Goal: Transaction & Acquisition: Purchase product/service

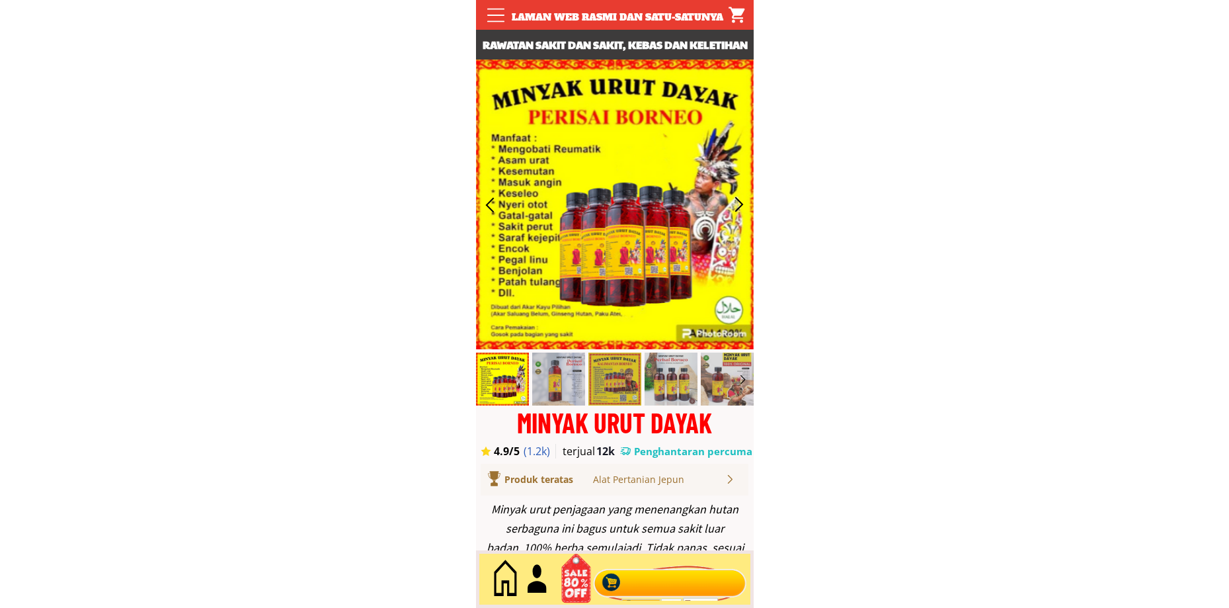
click at [634, 570] on div at bounding box center [670, 579] width 160 height 44
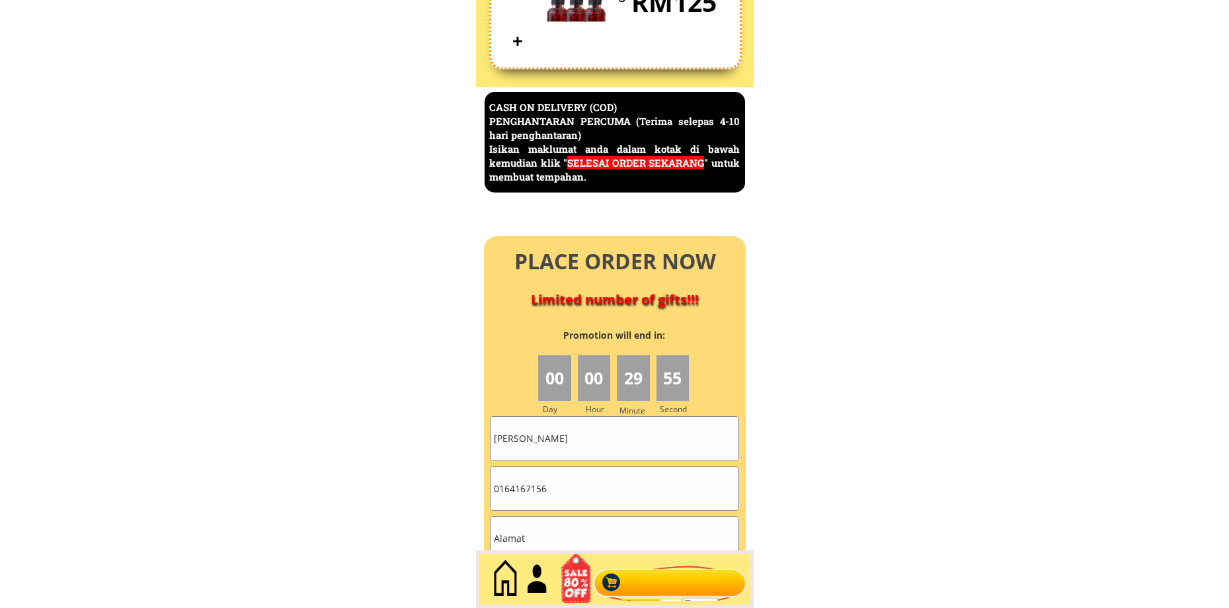
scroll to position [5736, 0]
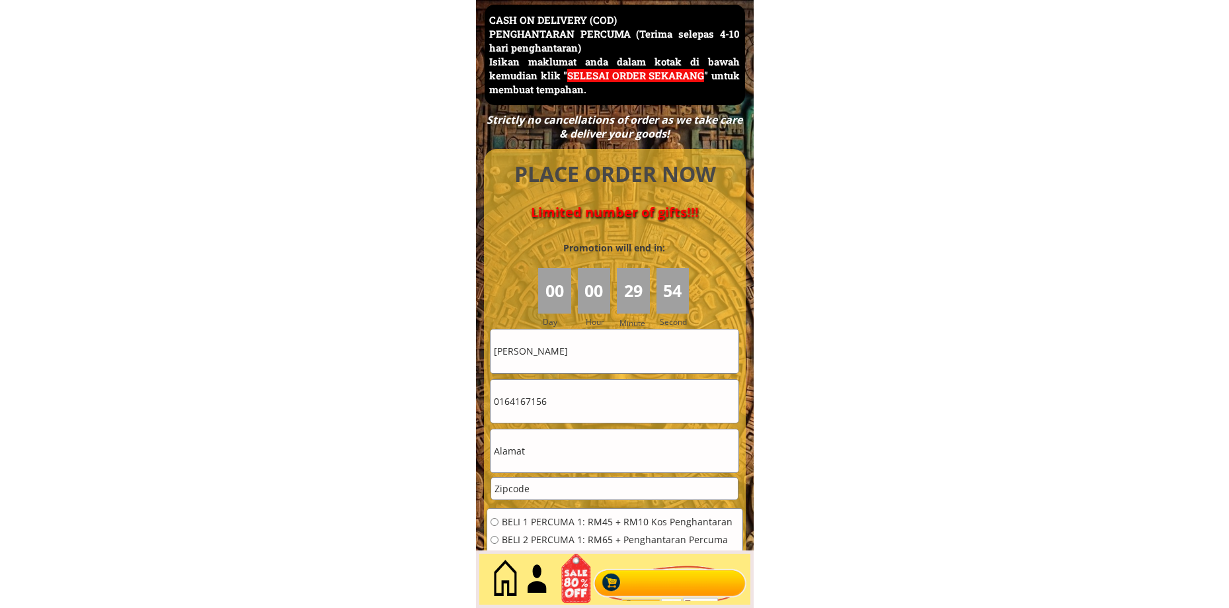
click at [596, 355] on input "Jamaliah Nawawi" at bounding box center [615, 350] width 248 height 43
click at [596, 354] on input "Jamaliah Nawawi" at bounding box center [615, 350] width 248 height 43
paste input "[PERSON_NAME]"
type input "[PERSON_NAME]"
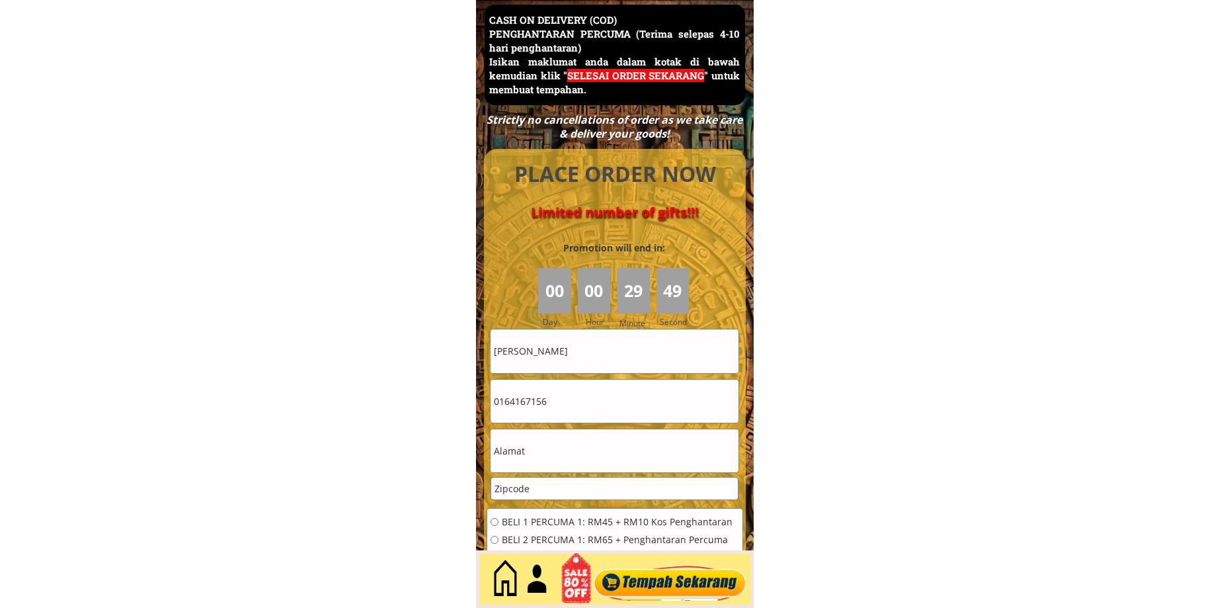
click at [535, 487] on input "number" at bounding box center [614, 488] width 247 height 22
paste input "87008"
type input "87008"
click at [558, 457] on input "text" at bounding box center [615, 450] width 248 height 43
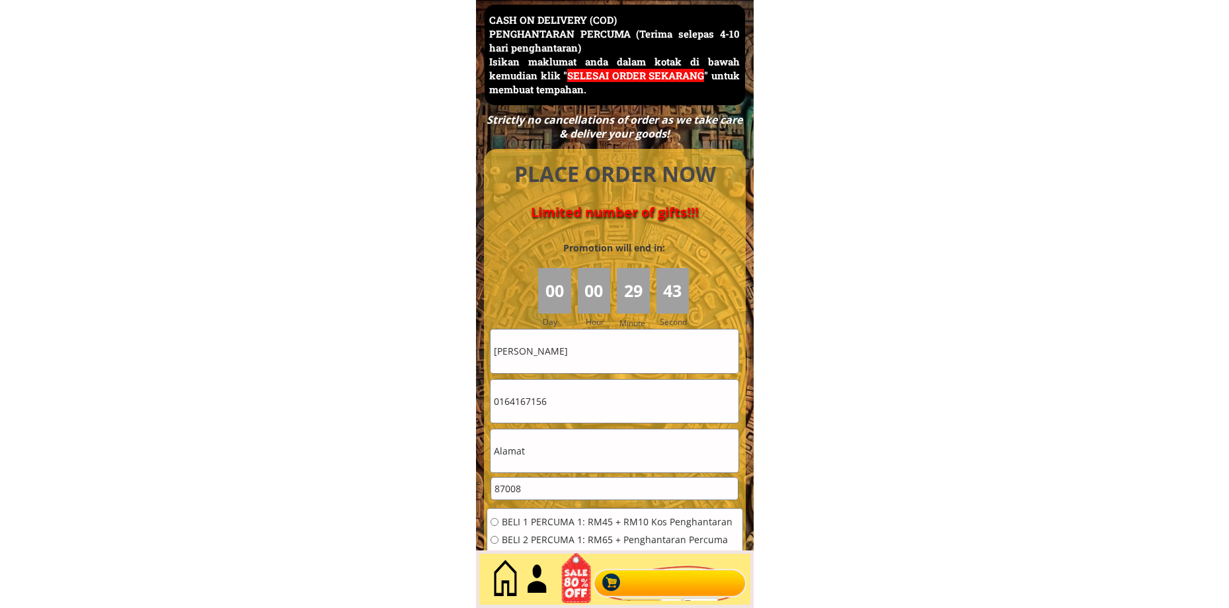
click at [558, 457] on input "text" at bounding box center [615, 450] width 248 height 43
paste input "0138601433"
type input "0138601433"
click at [568, 419] on input "0164167156" at bounding box center [615, 401] width 248 height 43
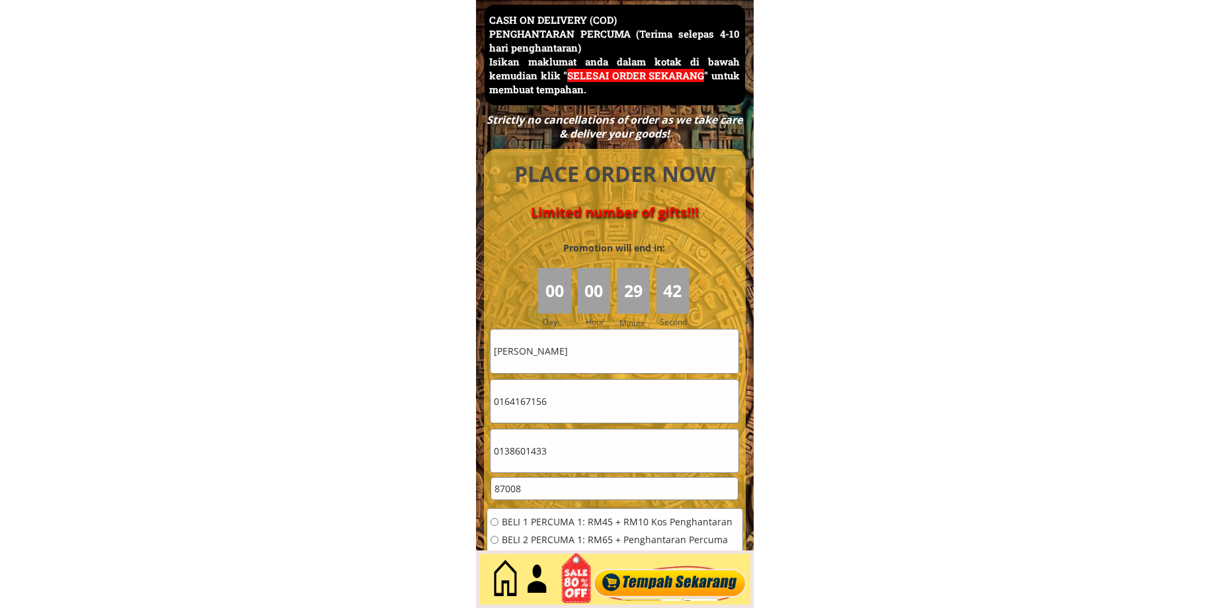
paste input "38601433"
type input "0138601433"
click at [563, 442] on input "0138601433" at bounding box center [615, 450] width 248 height 43
paste input "Lot E30 Perumahan Layang Layangan"
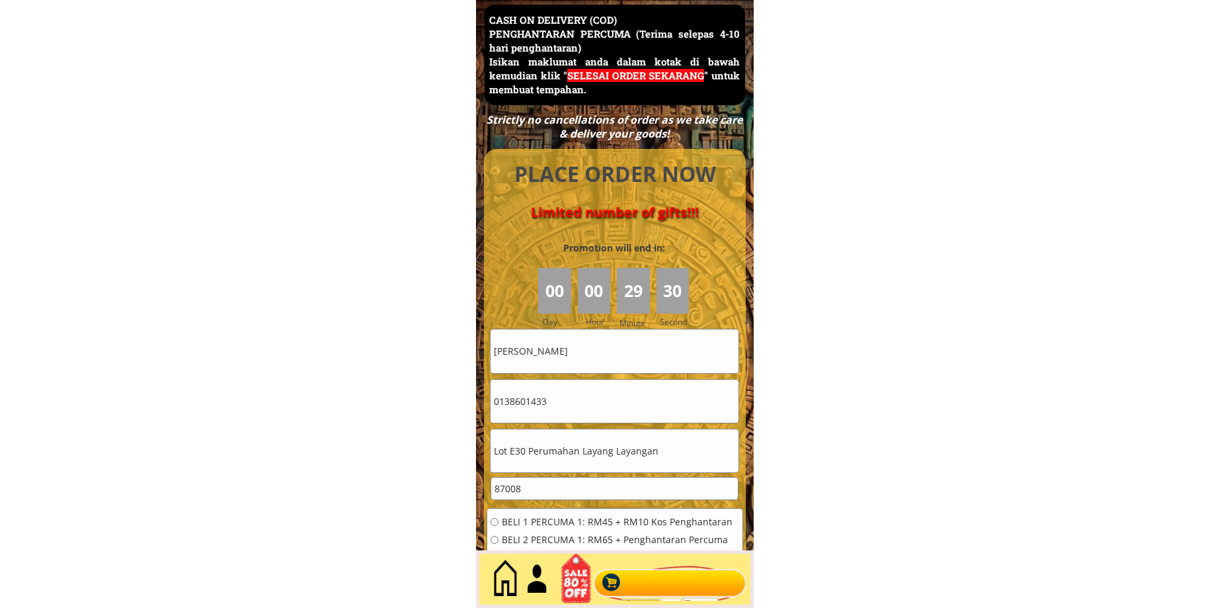
type input "Lot E30 Perumahan Layang Layangan"
click at [516, 540] on span "BELI 2 PERCUMA 1: RM65 + Penghantaran Percuma" at bounding box center [617, 539] width 231 height 9
radio input "true"
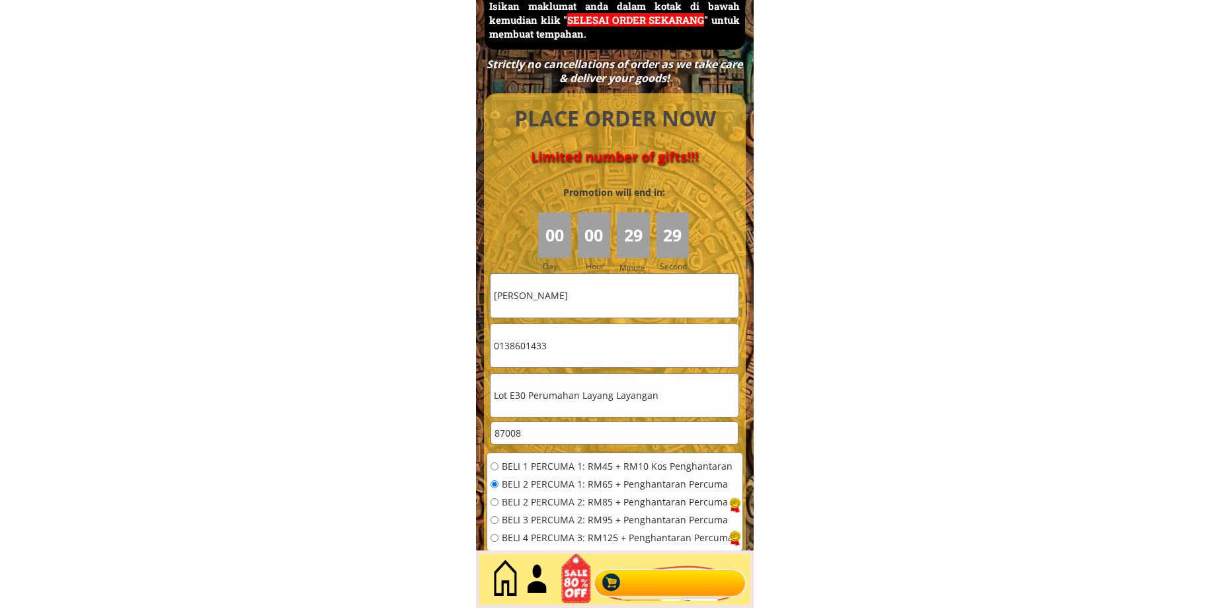
scroll to position [5957, 0]
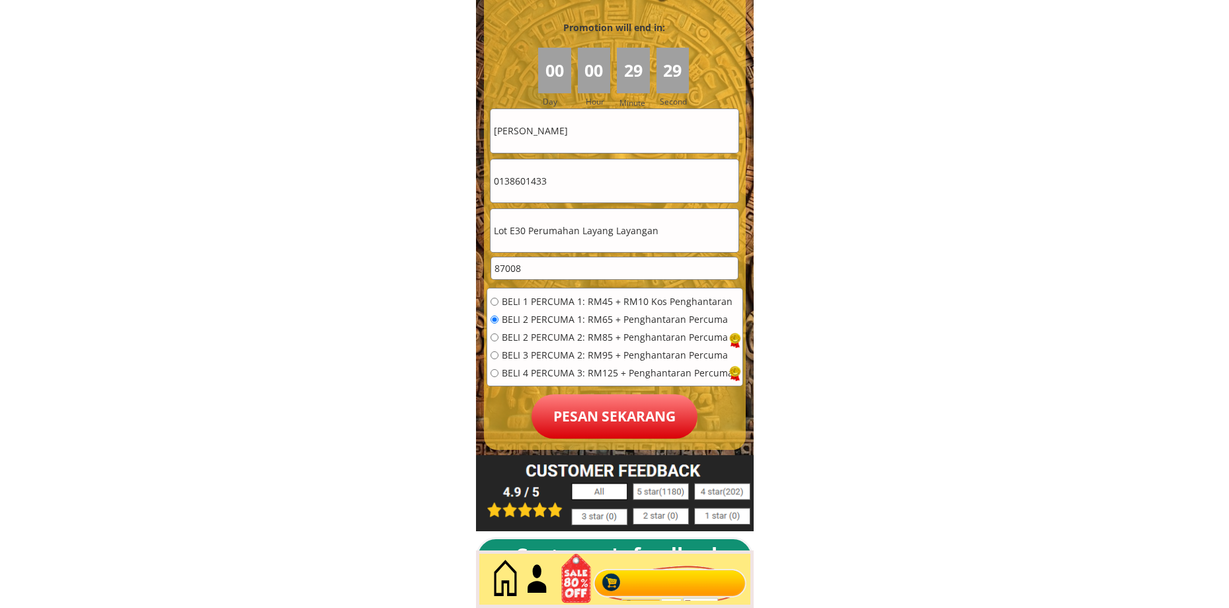
click at [612, 421] on p "Pesan sekarang" at bounding box center [615, 416] width 166 height 44
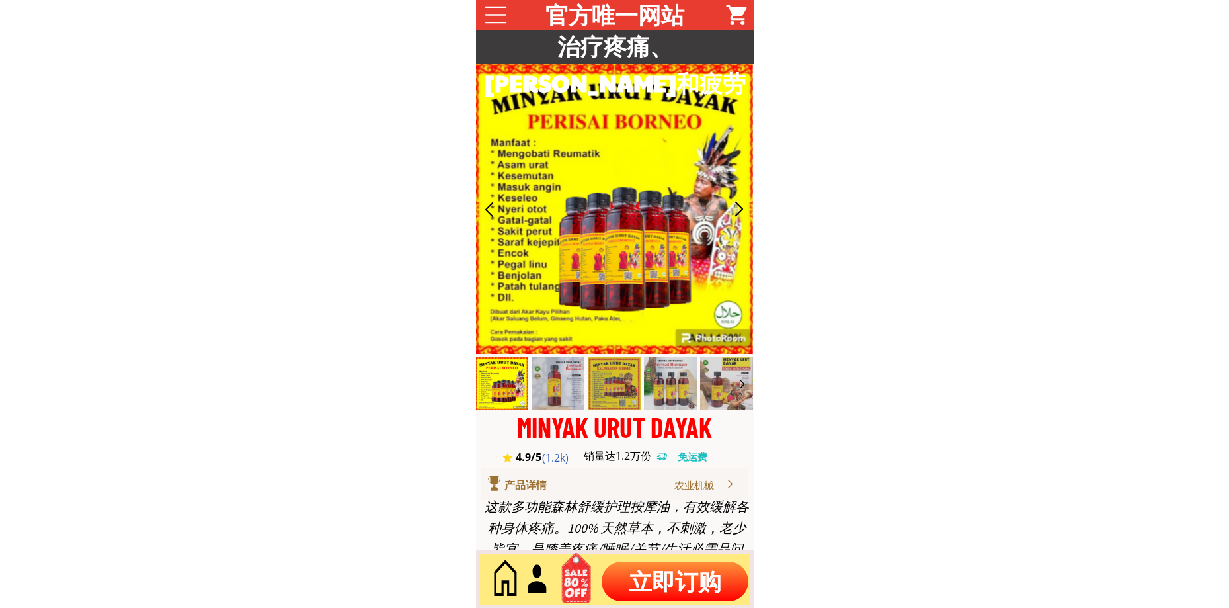
click at [666, 569] on p "立即订购" at bounding box center [675, 581] width 147 height 40
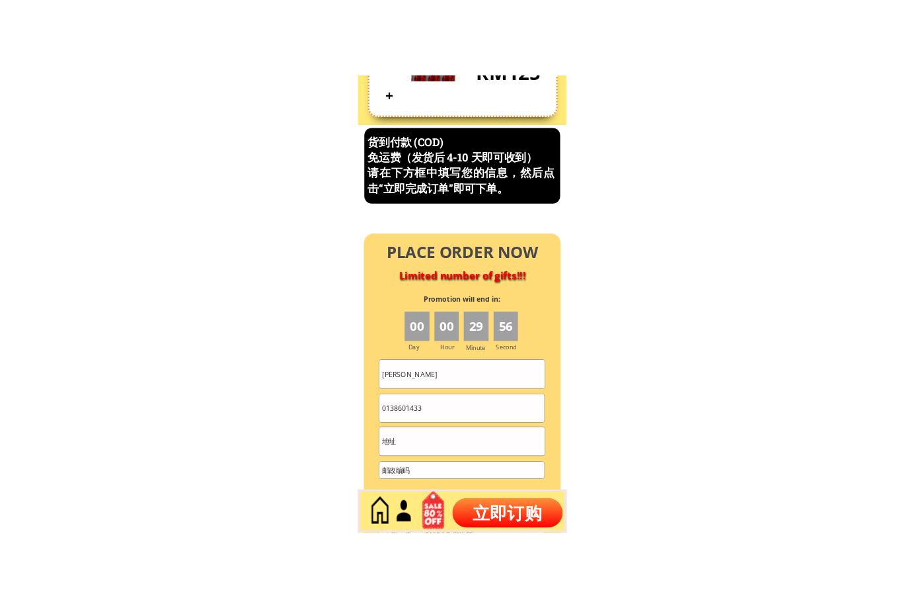
scroll to position [5655, 0]
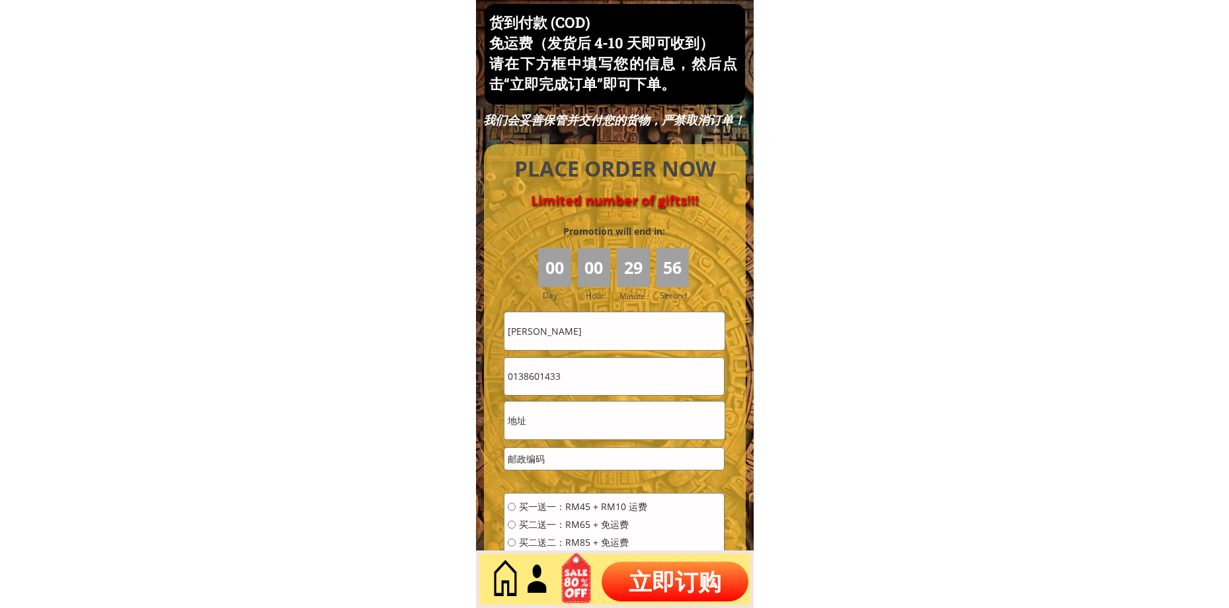
click at [588, 337] on input "[PERSON_NAME]" at bounding box center [614, 330] width 220 height 37
click at [589, 336] on input "[PERSON_NAME]" at bounding box center [614, 330] width 220 height 37
click at [590, 335] on input "[PERSON_NAME]" at bounding box center [614, 330] width 220 height 37
paste input "chua Teng Teng"
type input "chua Teng Teng"
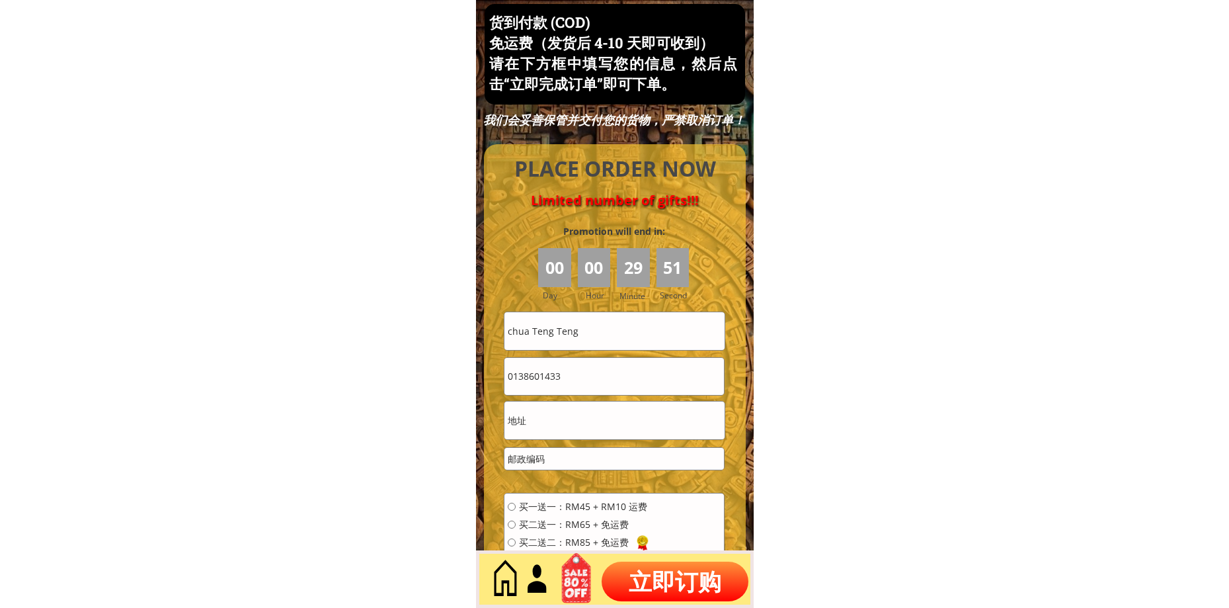
click at [579, 428] on input "text" at bounding box center [614, 419] width 220 height 37
click at [598, 383] on input "0138601433" at bounding box center [614, 376] width 220 height 37
paste input "0163682460"
click at [602, 366] on input "01386014330163682460" at bounding box center [614, 376] width 220 height 37
click at [604, 378] on input "01386014330163682460" at bounding box center [614, 376] width 220 height 37
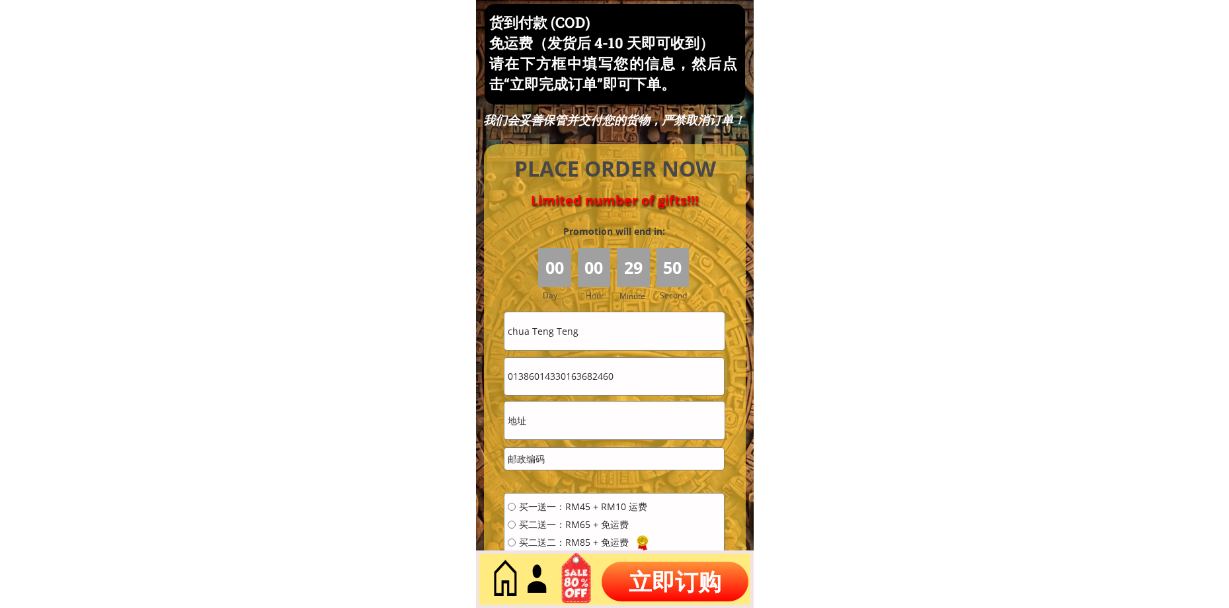
click at [604, 378] on input "01386014330163682460" at bounding box center [614, 376] width 220 height 37
paste input "tel"
type input "0163682460"
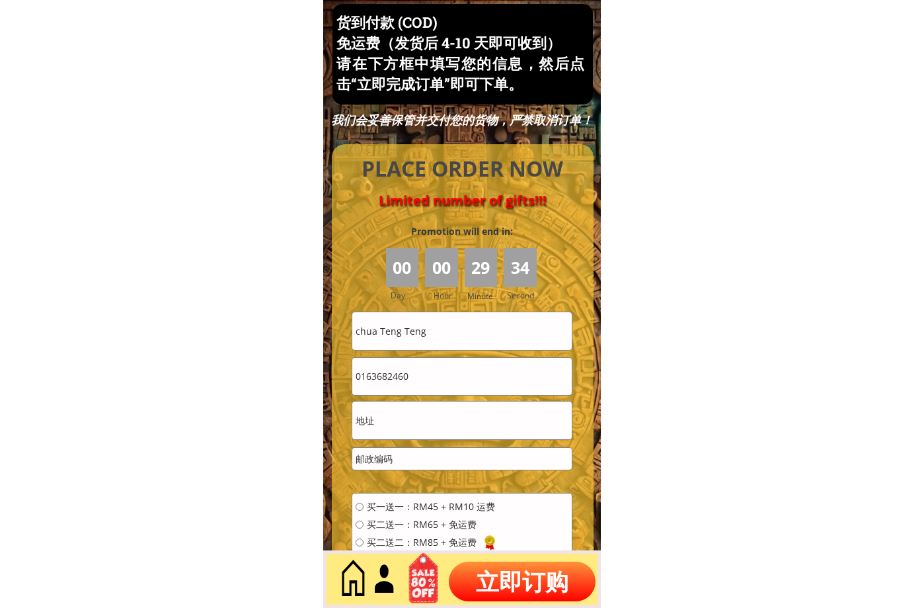
click at [432, 419] on input "text" at bounding box center [462, 419] width 220 height 37
paste input "No17JALAN BURUNG"
paste input "Kuala Lumpur (52100"
click at [519, 428] on input "No17JALAN BURUNG, Kuala Lumpur (52100" at bounding box center [462, 419] width 220 height 37
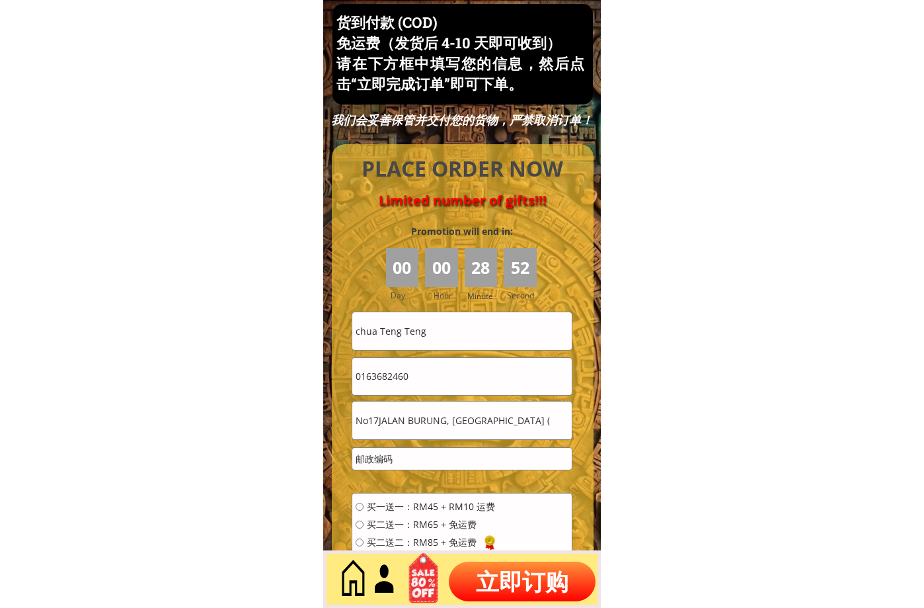
type input "No17JALAN BURUNG, Kuala Lumpur ("
click at [405, 462] on input "number" at bounding box center [462, 459] width 220 height 22
paste input "52100"
type input "52100"
drag, startPoint x: 516, startPoint y: 420, endPoint x: 536, endPoint y: 422, distance: 20.0
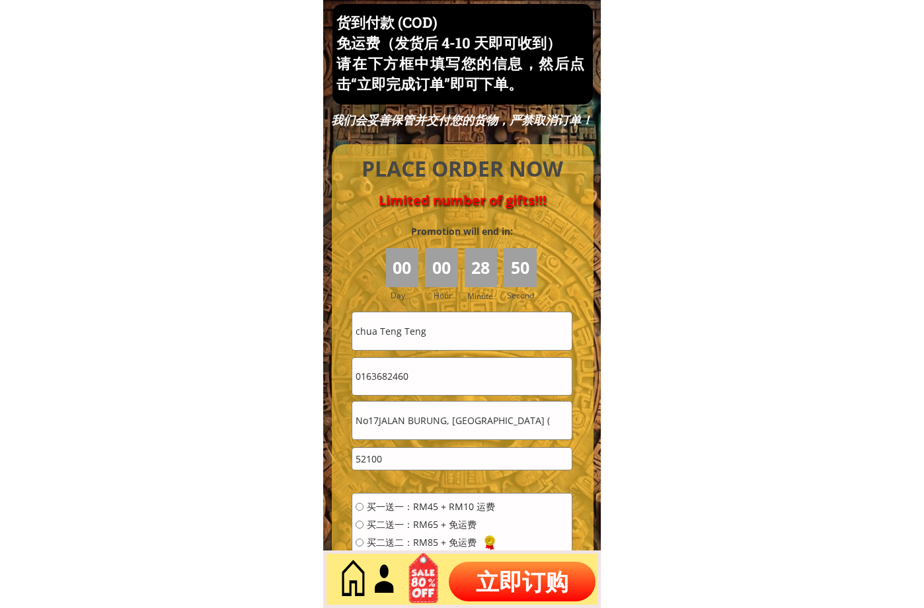
click at [536, 422] on input "No17JALAN BURUNG, Kuala Lumpur (" at bounding box center [462, 419] width 220 height 37
type input "No17JALAN BURUNG, Kuala Lumpur"
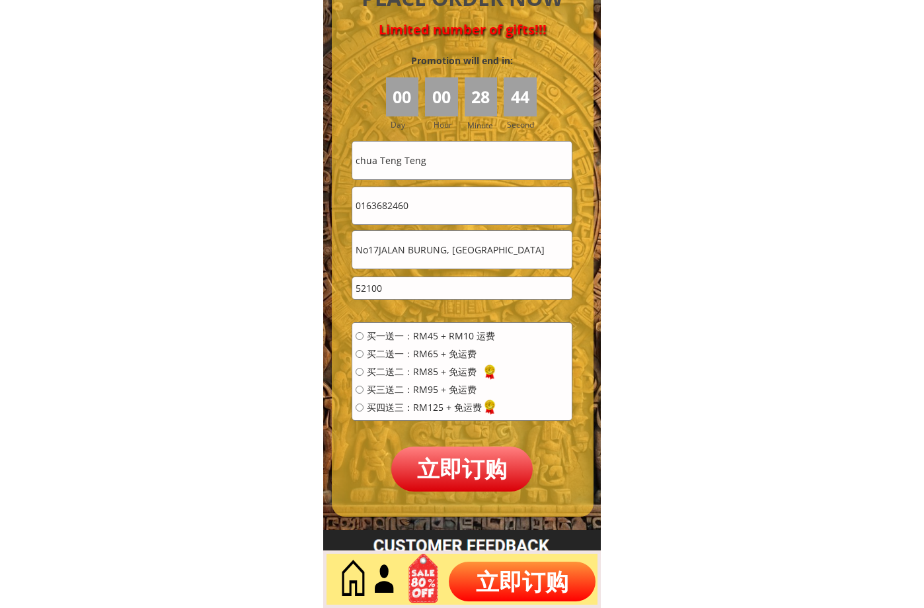
scroll to position [5875, 0]
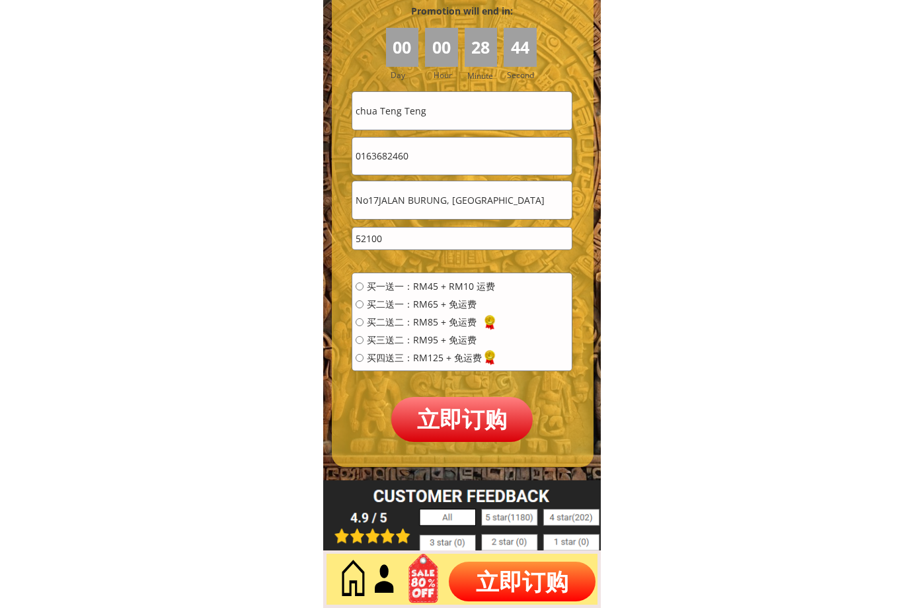
click at [381, 308] on span "买二送一：RM65 + 免运费" at bounding box center [431, 304] width 128 height 9
radio input "true"
click at [454, 398] on p "立即订购" at bounding box center [461, 419] width 141 height 44
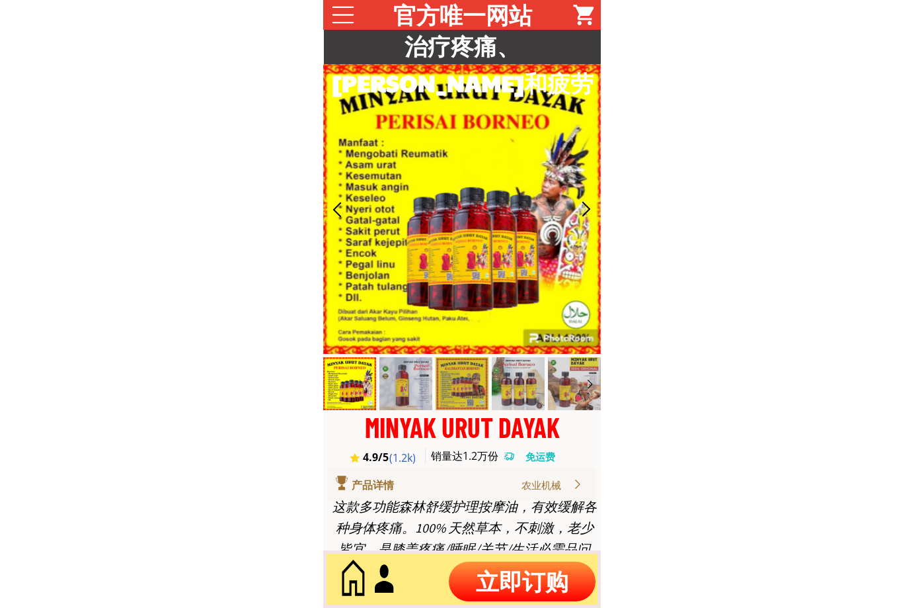
click at [544, 573] on p "立即订购" at bounding box center [522, 581] width 147 height 40
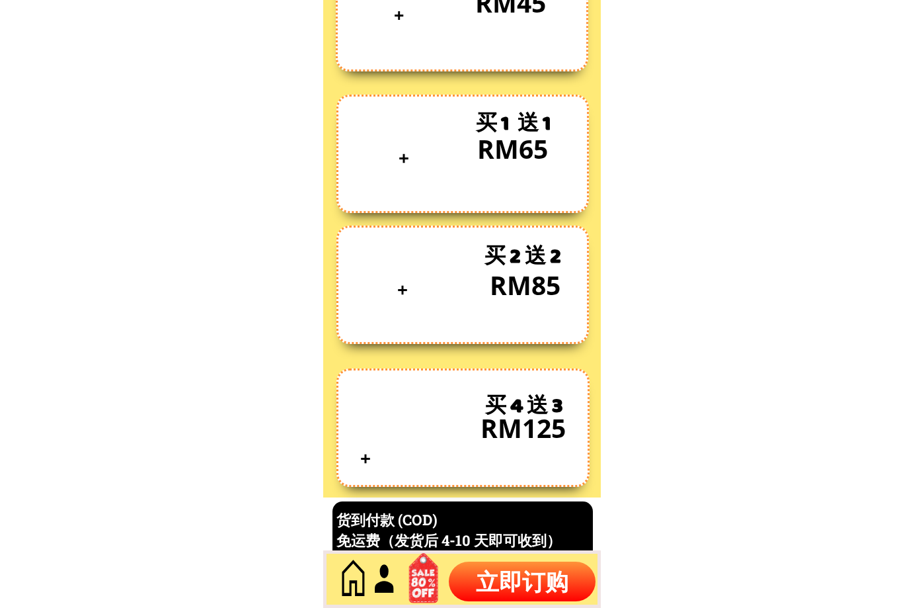
scroll to position [5655, 0]
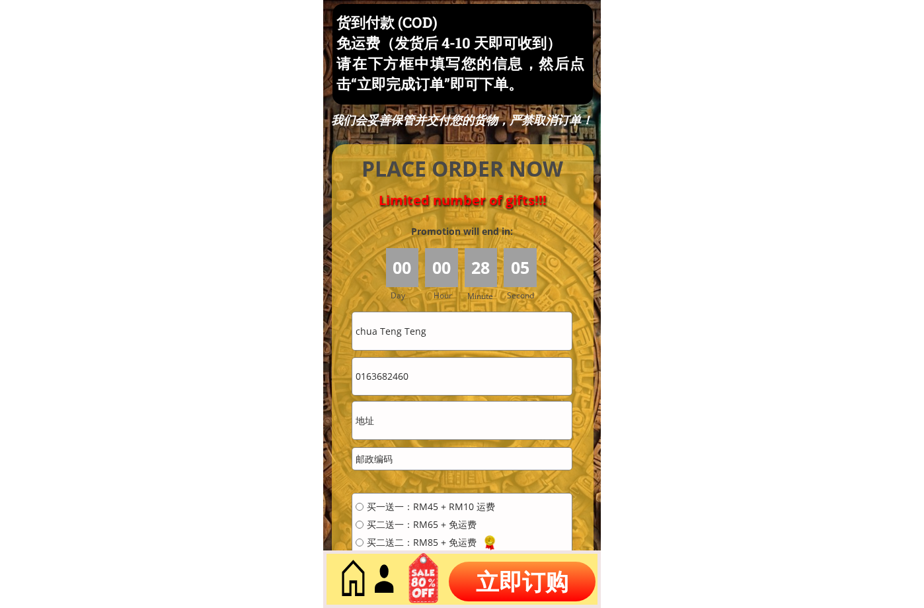
click at [420, 327] on input "chua Teng Teng" at bounding box center [462, 330] width 220 height 37
paste input "Phuna KengHock"
type input "Phuna KengHock"
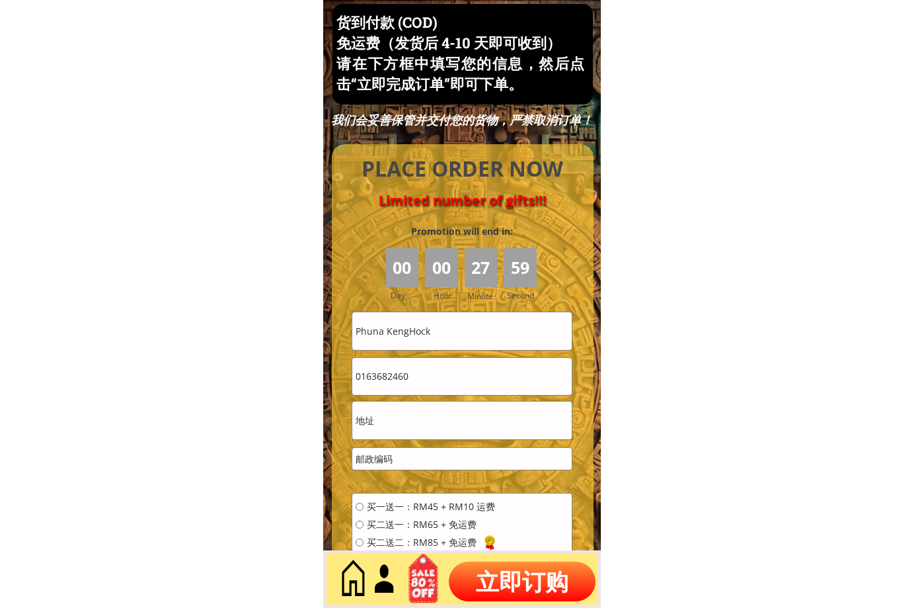
click at [430, 420] on input "text" at bounding box center [462, 419] width 220 height 37
paste input "68, Jalan Bersatu 1 Taman Bersatu 48000 Rawang Selangor"
type input "68, Jalan Bersatu 1 Taman Bersatu 48000 Rawang Selangor"
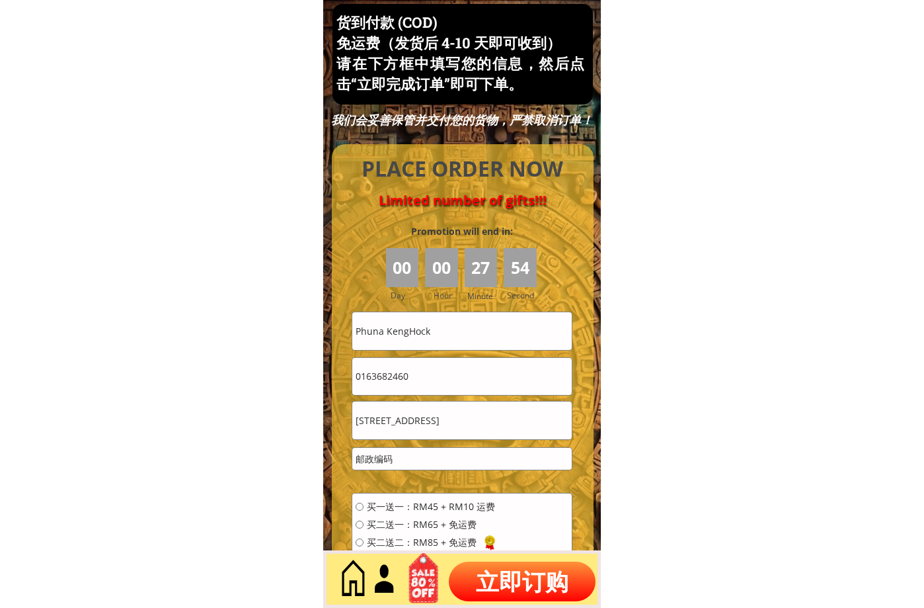
click at [409, 461] on input "number" at bounding box center [462, 459] width 220 height 22
click at [438, 377] on input "0163682460" at bounding box center [462, 376] width 220 height 37
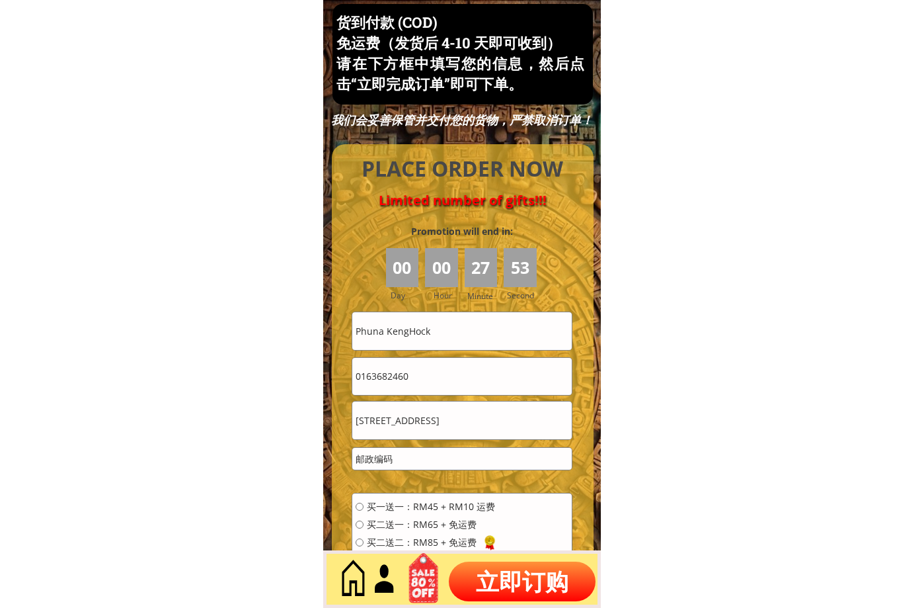
paste input "4155289"
type input "0164155289"
click at [522, 426] on input "68, Jalan Bersatu 1 Taman Bersatu 48000 Rawang Selangor" at bounding box center [462, 419] width 220 height 37
click at [523, 426] on input "68, Jalan Bersatu 1 Taman Bersatu 48000 Rawang Selangor" at bounding box center [462, 419] width 220 height 37
click at [473, 453] on input "number" at bounding box center [462, 459] width 220 height 22
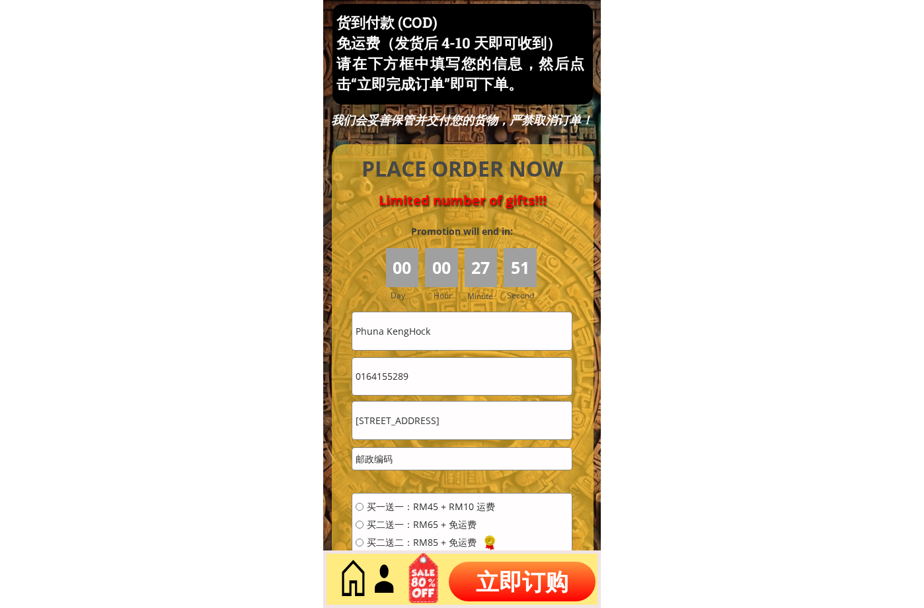
click at [473, 453] on input "number" at bounding box center [462, 459] width 220 height 22
paste input "48000"
type input "48000"
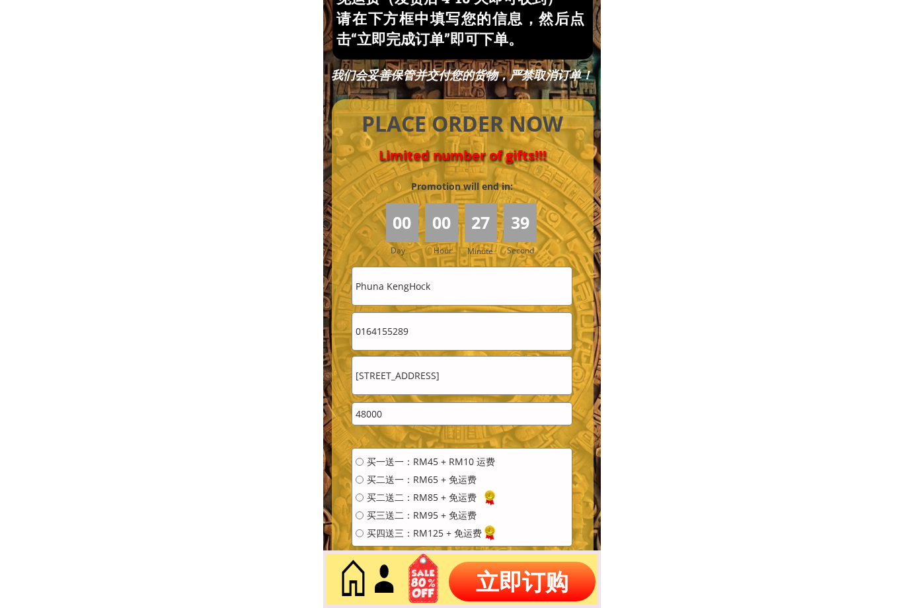
scroll to position [5875, 0]
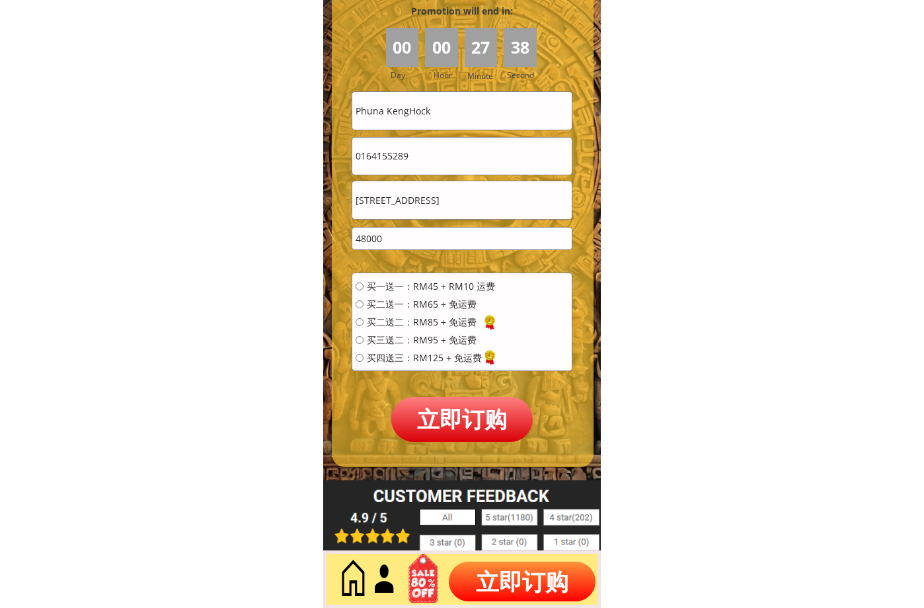
click at [414, 290] on span "买一送一：RM45 + RM10 运费" at bounding box center [431, 286] width 128 height 9
radio input "true"
click at [459, 418] on p "立即订购" at bounding box center [461, 419] width 141 height 44
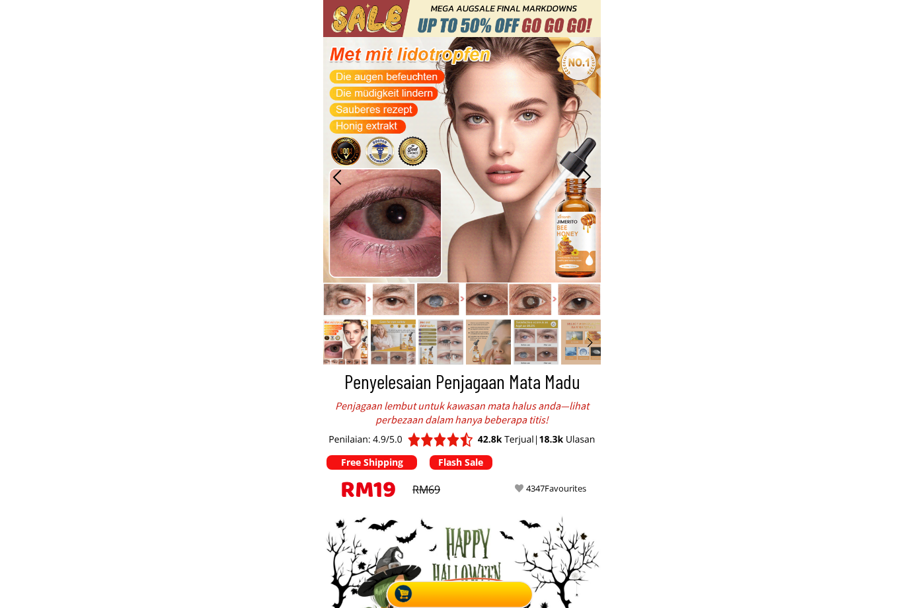
click at [499, 581] on div at bounding box center [462, 591] width 154 height 33
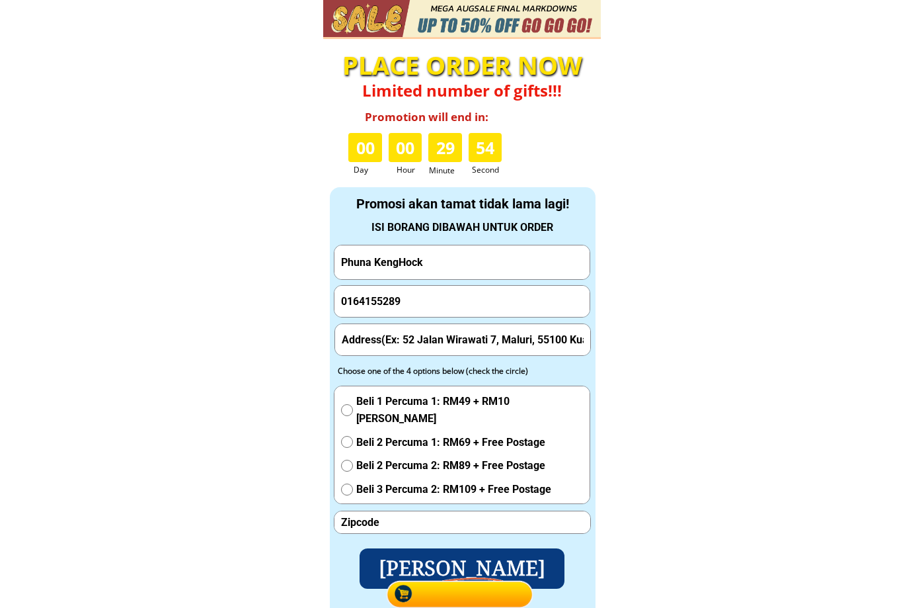
scroll to position [4361, 0]
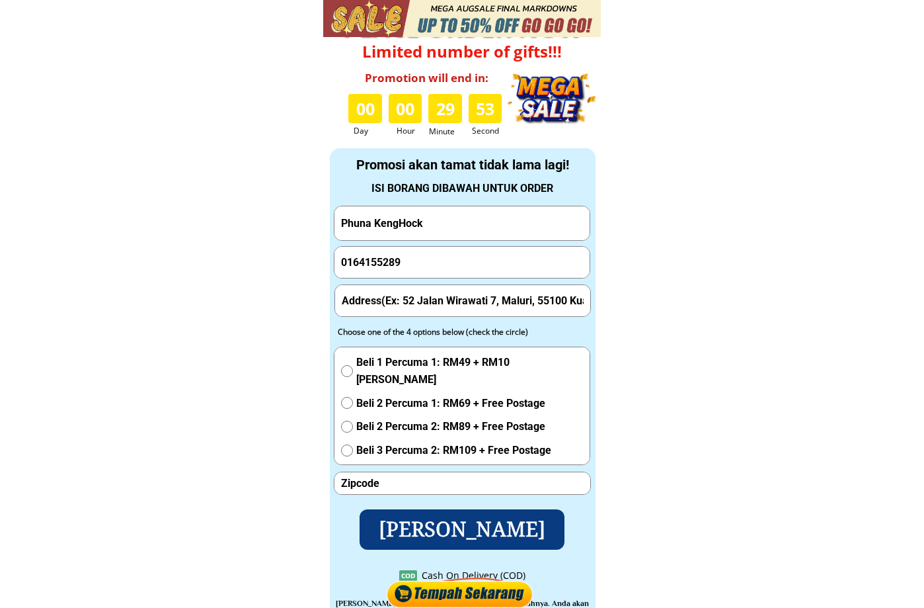
click at [448, 229] on input "Phuna KengHock" at bounding box center [462, 223] width 249 height 34
paste input "Noraini binti Tungol"
type input "Noraini binti Tungol"
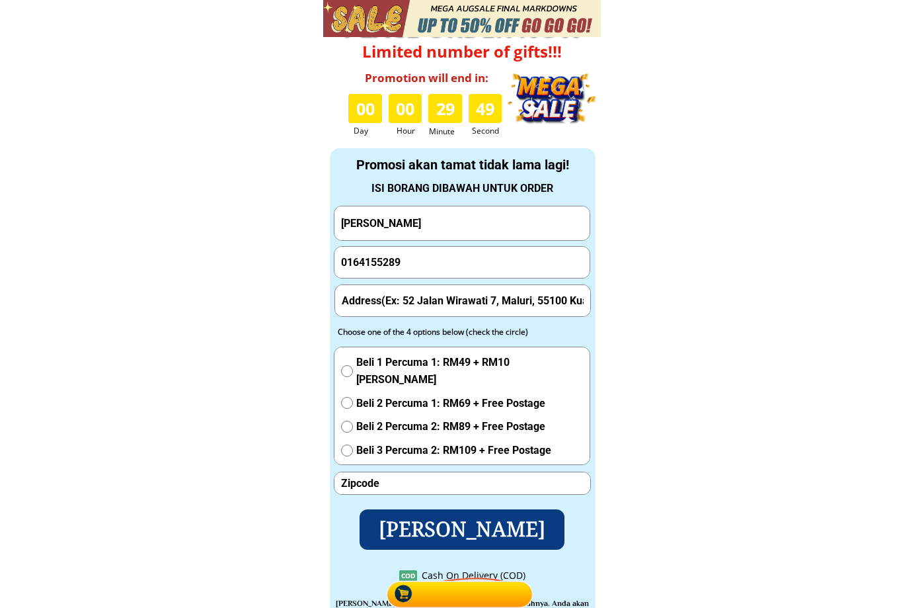
click at [400, 302] on input "text" at bounding box center [463, 300] width 249 height 31
paste input "48050"
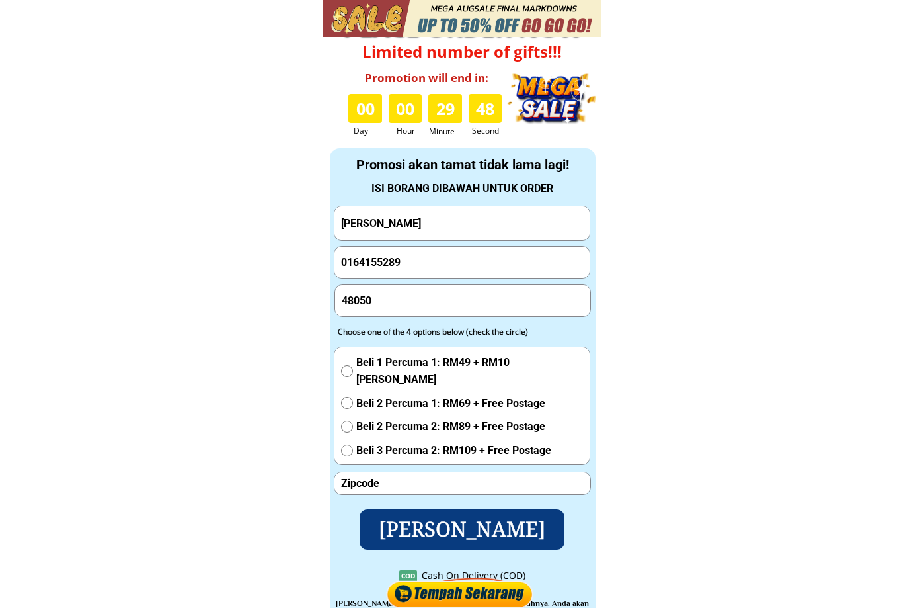
type input "48050"
click at [413, 478] on input "number" at bounding box center [462, 483] width 249 height 22
paste input "48050"
type input "48050"
click at [438, 264] on input "0164155289" at bounding box center [462, 263] width 249 height 32
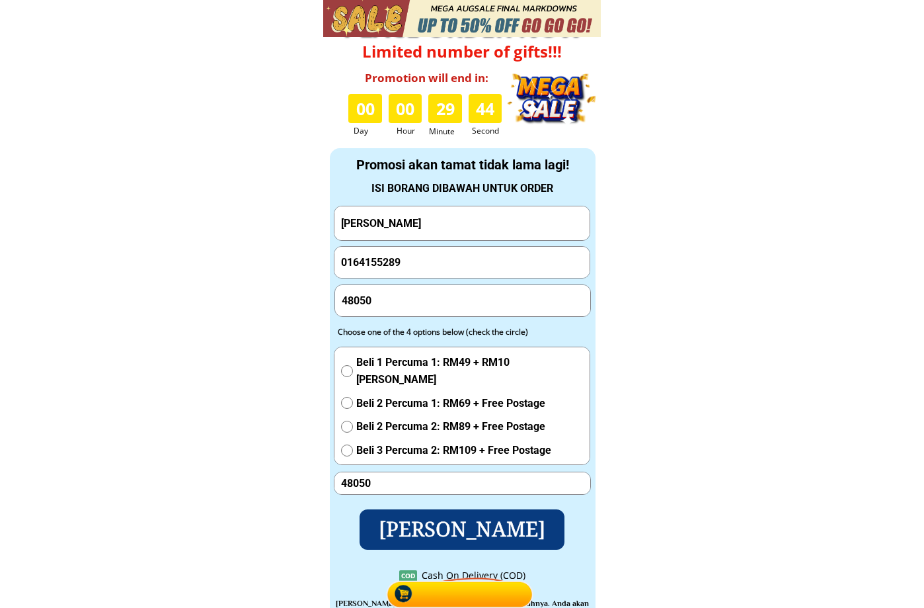
click at [438, 264] on input "0164155289" at bounding box center [462, 263] width 249 height 32
paste input "8-667 1994""
click at [389, 265] on input "018-667 1994" at bounding box center [462, 263] width 249 height 32
type input "0186671994"
click at [395, 308] on input "48050" at bounding box center [463, 300] width 249 height 31
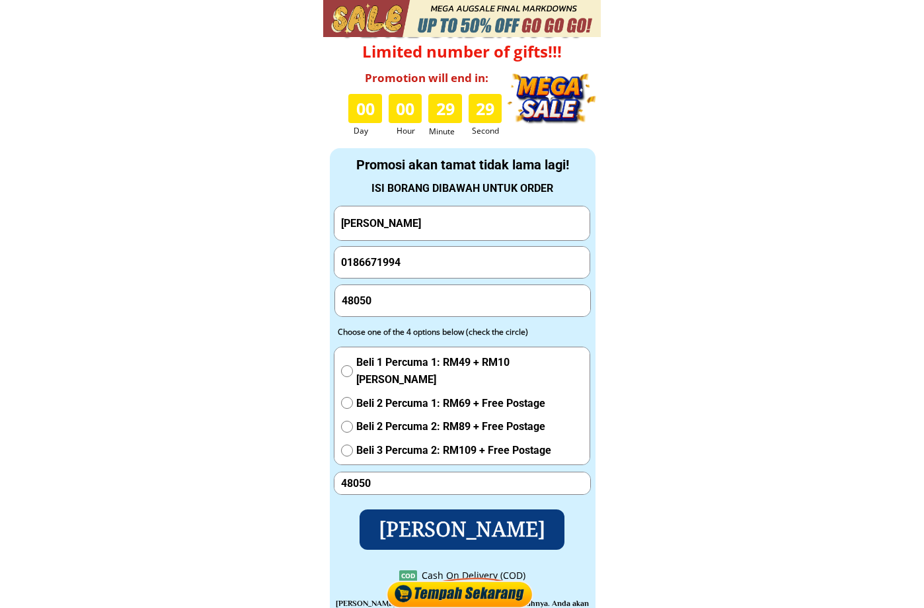
click at [395, 308] on input "48050" at bounding box center [463, 300] width 249 height 31
paste input "Lot 2719 Batu 17 lorong kemuning Kuang 48050 Rawang Selangor"
type input "Lot 2719 Batu 17 lorong kemuning Kuang 48050 Rawang Selangor"
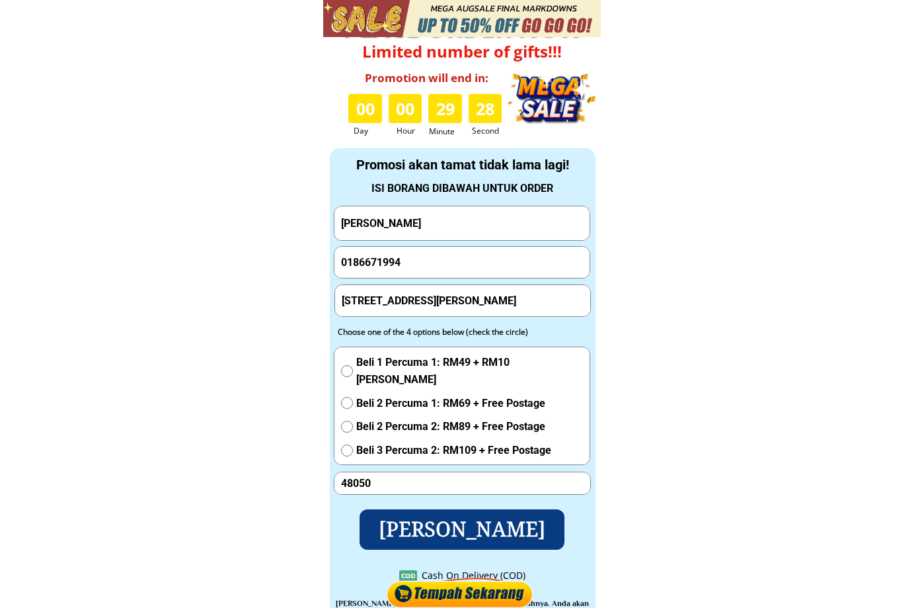
click at [385, 368] on span "Beli 1 Percuma 1: RM49 + RM10 Yuran Penghantaran" at bounding box center [469, 371] width 227 height 34
radio input "true"
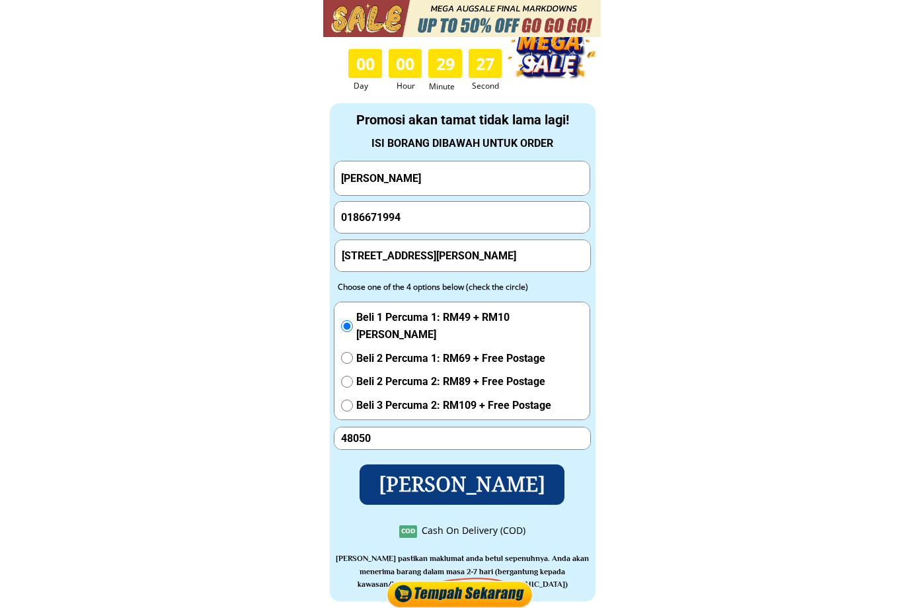
scroll to position [4472, 0]
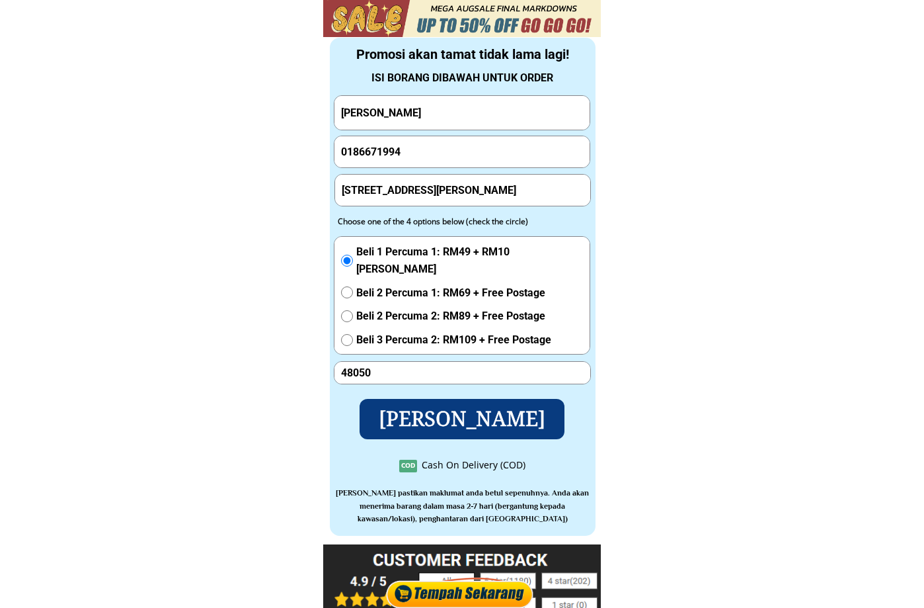
click at [491, 415] on p "Hantar Pesanan" at bounding box center [462, 419] width 206 height 40
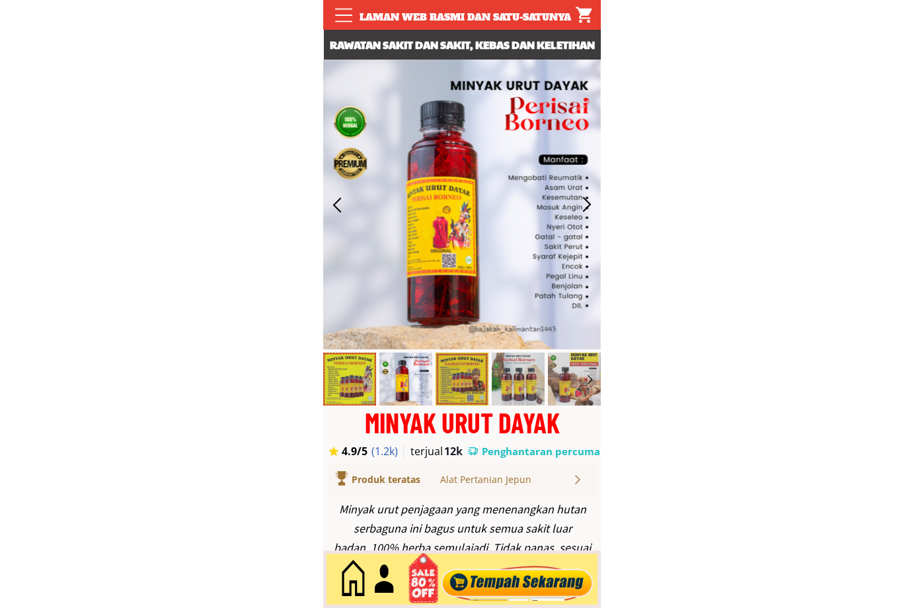
click at [563, 572] on div at bounding box center [518, 579] width 160 height 44
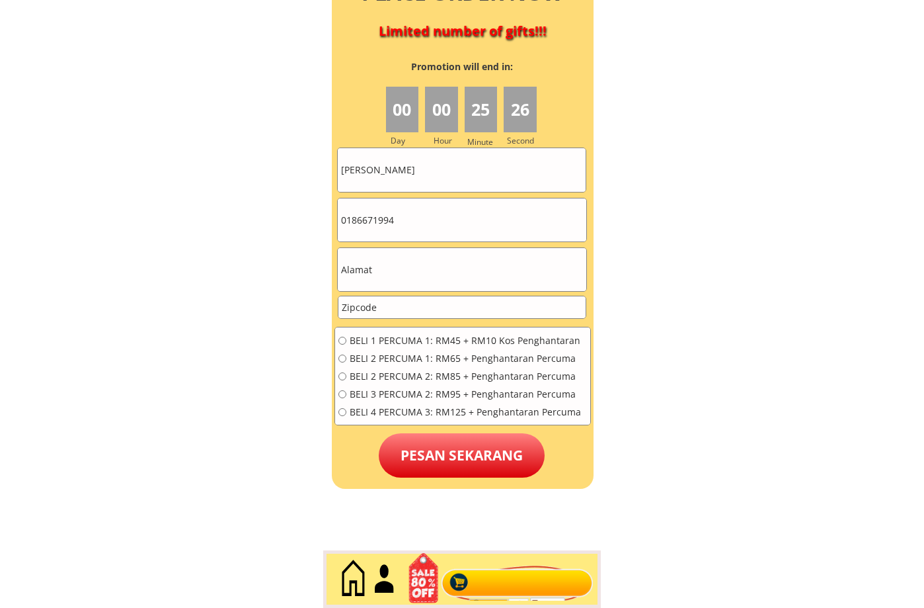
scroll to position [5957, 0]
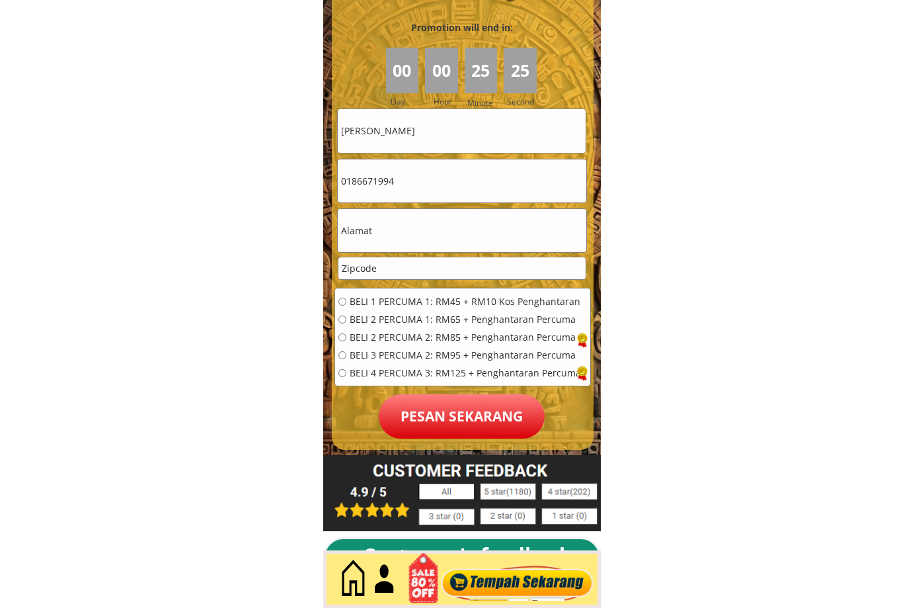
click at [417, 241] on input "text" at bounding box center [462, 230] width 248 height 43
paste input "No110 [GEOGRAPHIC_DATA] [GEOGRAPHIC_DATA]"
type input "No110 [GEOGRAPHIC_DATA] [GEOGRAPHIC_DATA]"
click at [389, 274] on input "number" at bounding box center [462, 268] width 247 height 22
paste input "26500"
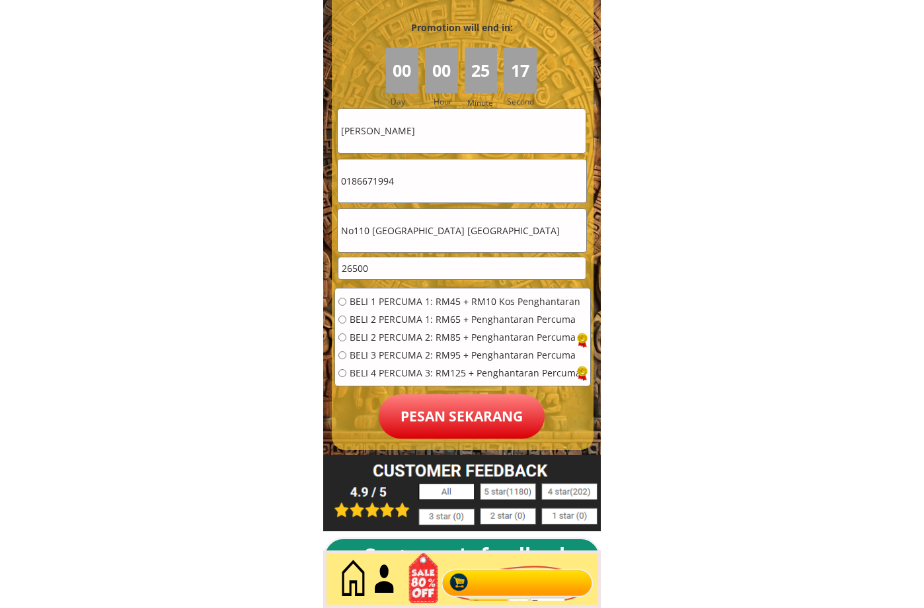
type input "26500"
click at [379, 317] on span "BELI 2 PERCUMA 1: RM65 + Penghantaran Percuma" at bounding box center [465, 319] width 231 height 9
radio input "true"
click at [403, 186] on input "0186671994" at bounding box center [462, 180] width 248 height 43
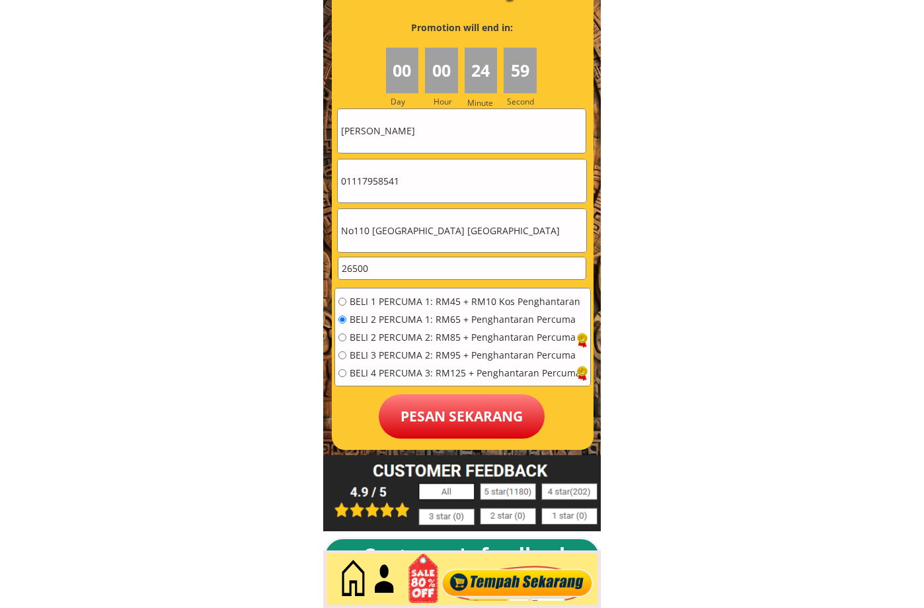
type input "01117958541"
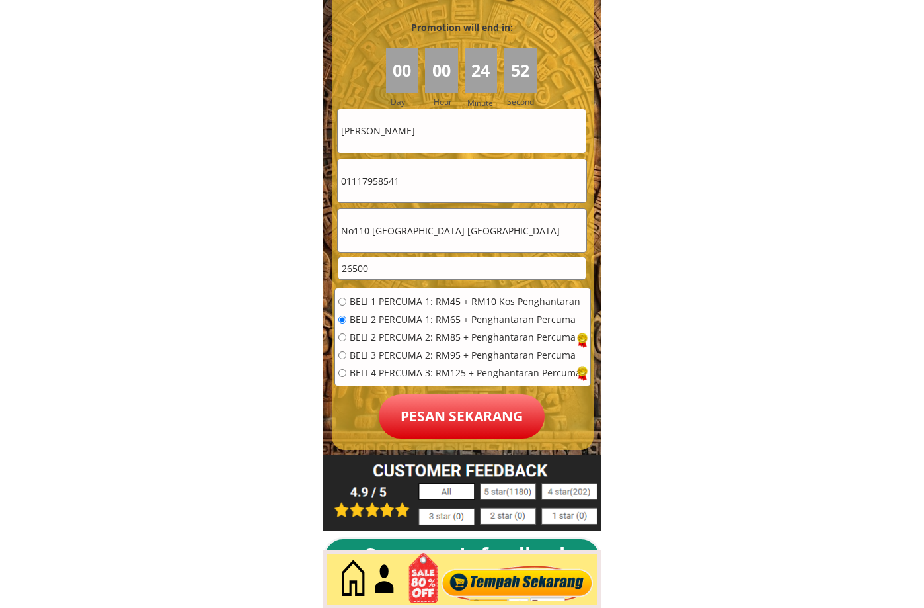
click at [440, 141] on input "[PERSON_NAME]" at bounding box center [462, 130] width 248 height 43
type input "[PERSON_NAME]"
click at [458, 398] on p "Pesan sekarang" at bounding box center [462, 416] width 166 height 44
